Goal: Task Accomplishment & Management: Manage account settings

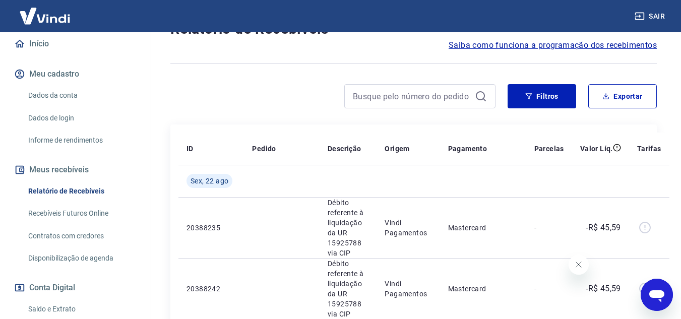
scroll to position [101, 0]
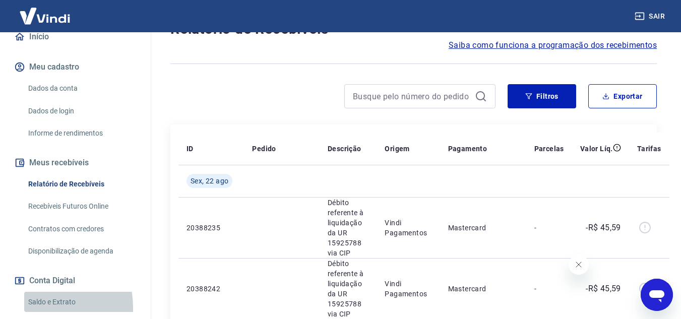
click at [31, 307] on link "Saldo e Extrato" at bounding box center [81, 302] width 114 height 21
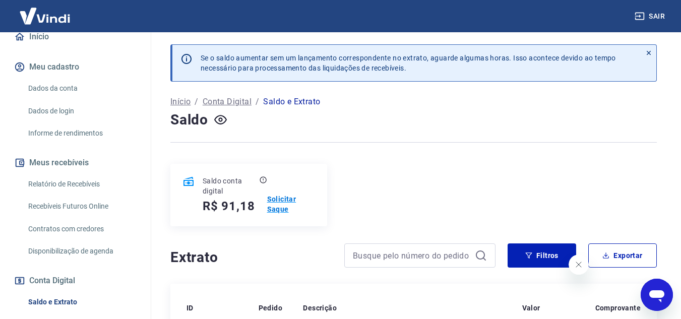
click at [277, 201] on p "Solicitar Saque" at bounding box center [291, 204] width 48 height 20
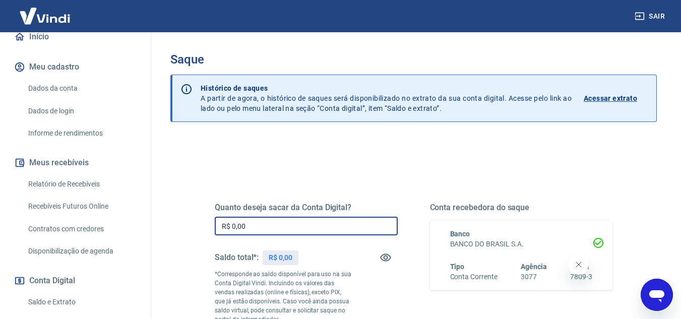
click at [276, 228] on input "R$ 0,00" at bounding box center [306, 226] width 183 height 19
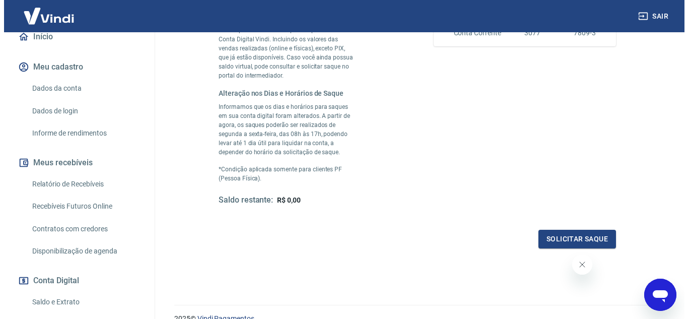
scroll to position [252, 0]
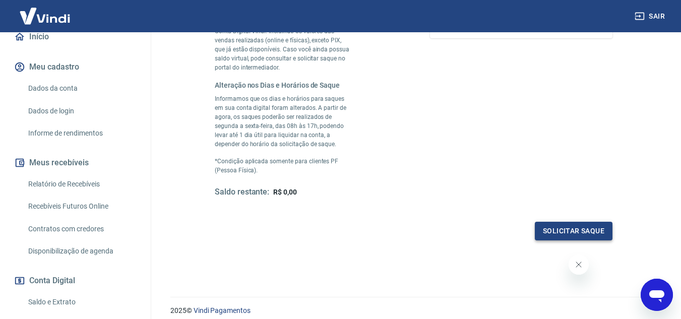
type input "R$ 91,18"
click at [546, 226] on button "Solicitar saque" at bounding box center [574, 231] width 78 height 19
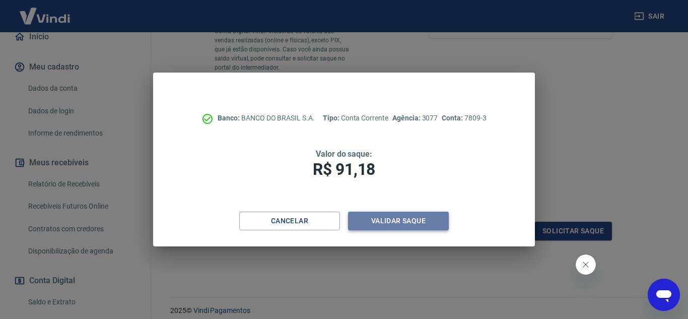
click at [398, 221] on button "Validar saque" at bounding box center [398, 221] width 101 height 19
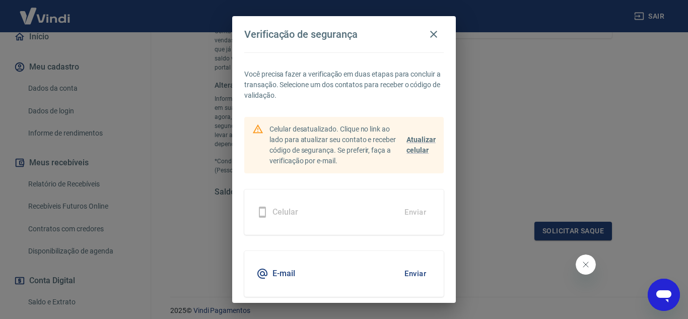
click at [282, 277] on h5 "E-mail" at bounding box center [284, 274] width 23 height 10
click at [404, 272] on button "Enviar" at bounding box center [415, 273] width 33 height 21
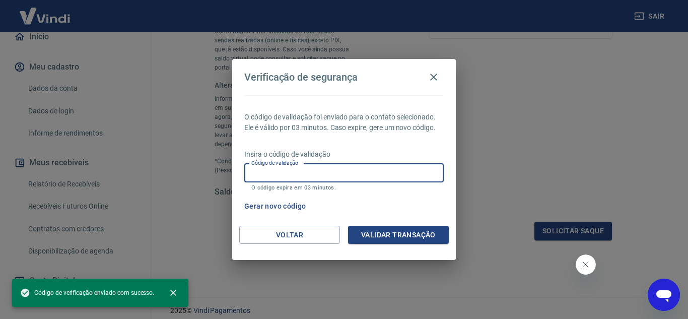
click at [279, 180] on input "Código de validação" at bounding box center [344, 173] width 200 height 19
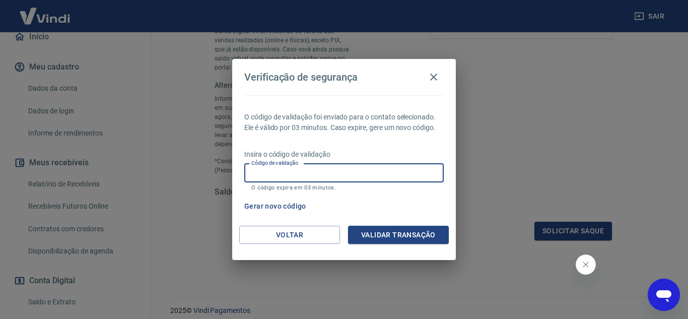
paste input "719958"
type input "719958"
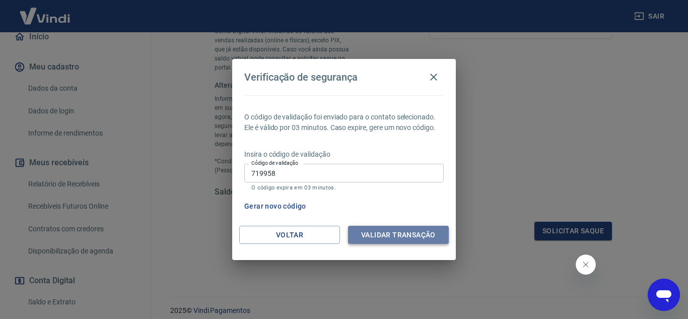
click at [411, 234] on button "Validar transação" at bounding box center [398, 235] width 101 height 19
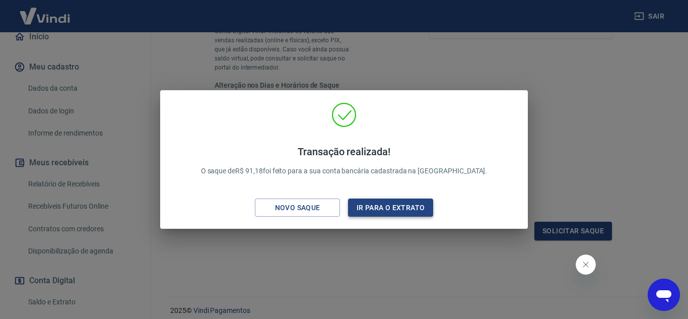
click at [362, 211] on button "Ir para o extrato" at bounding box center [390, 208] width 85 height 19
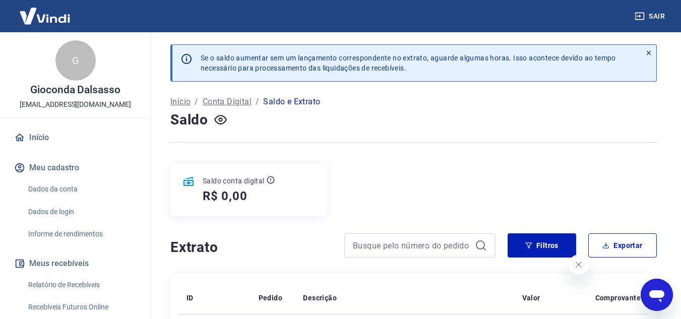
click at [353, 149] on div at bounding box center [413, 142] width 486 height 25
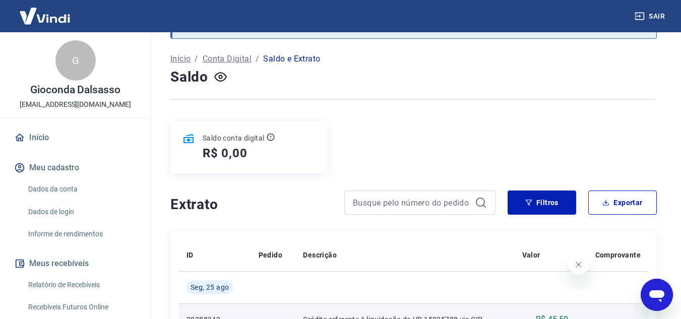
scroll to position [151, 0]
